Goal: Find specific page/section: Find specific page/section

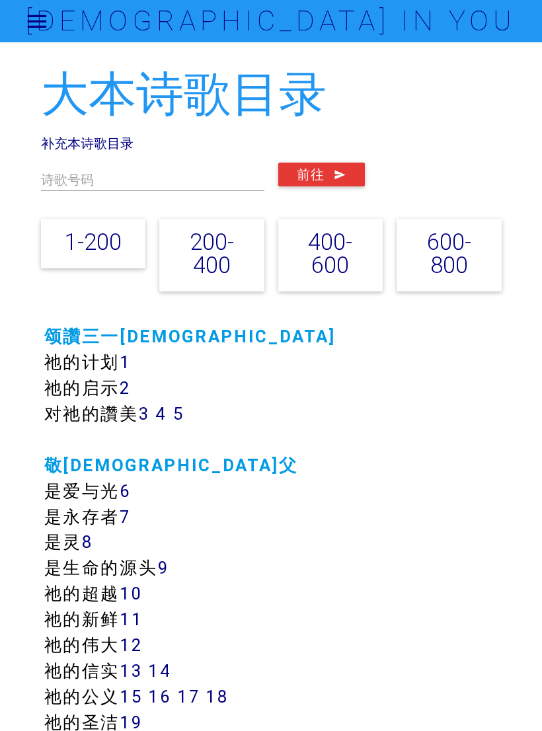
click at [132, 136] on link "补充本诗歌目录" at bounding box center [87, 143] width 93 height 17
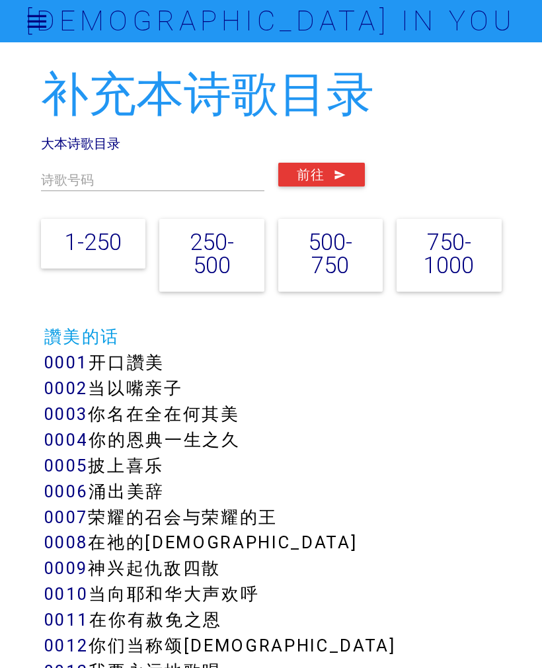
click at [77, 184] on label "诗歌号码" at bounding box center [67, 180] width 53 height 20
click at [73, 180] on label "诗歌号码" at bounding box center [67, 180] width 53 height 20
click at [96, 179] on input "text" at bounding box center [152, 177] width 223 height 28
click at [327, 177] on button "前往" at bounding box center [321, 175] width 87 height 24
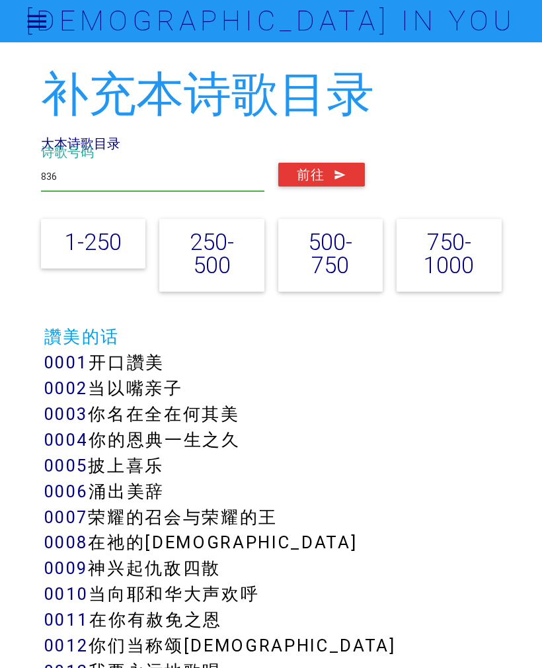
click at [108, 176] on input "836" at bounding box center [152, 177] width 223 height 28
type input "8"
click at [63, 177] on input "text" at bounding box center [152, 177] width 223 height 28
type input "381"
click at [329, 179] on button "前往" at bounding box center [321, 175] width 87 height 24
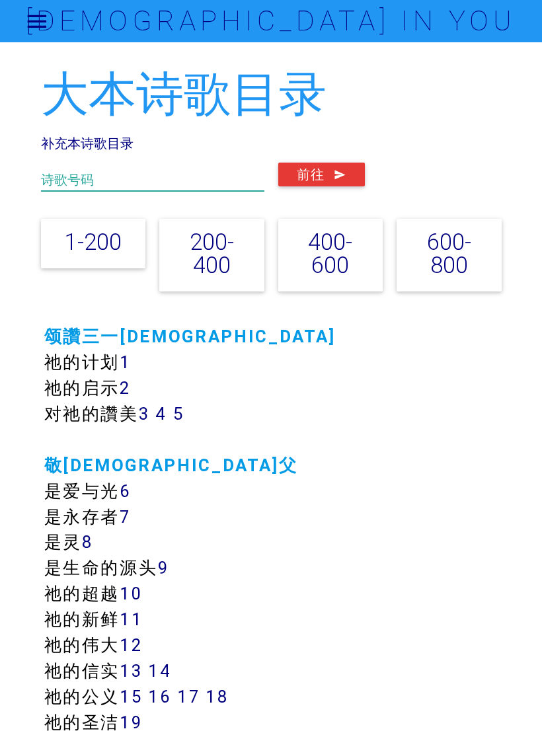
click at [83, 168] on input "text" at bounding box center [152, 177] width 223 height 28
click at [327, 182] on button "前往" at bounding box center [321, 175] width 87 height 24
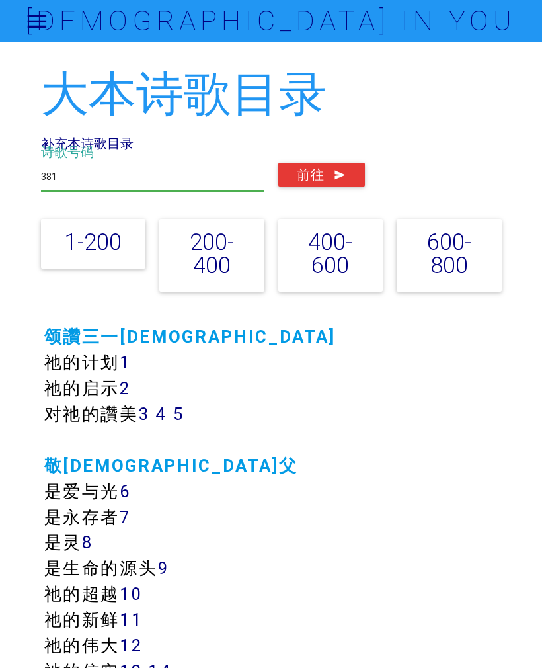
click at [149, 182] on input "381" at bounding box center [152, 177] width 223 height 28
type input "3"
click at [320, 174] on button "前往" at bounding box center [321, 175] width 87 height 24
click at [95, 172] on input "563" at bounding box center [152, 177] width 223 height 28
click at [342, 167] on icon "submit" at bounding box center [340, 175] width 13 height 24
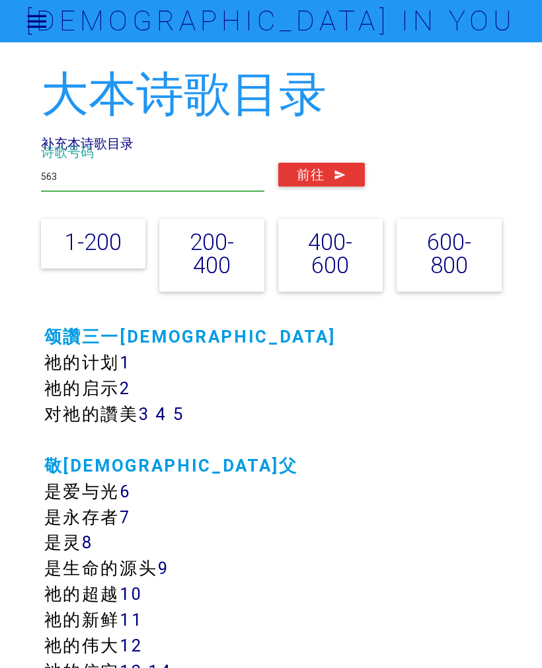
click at [112, 182] on input "563" at bounding box center [152, 177] width 223 height 28
type input "5"
type input "688"
click at [321, 177] on button "前往" at bounding box center [321, 175] width 87 height 24
